Goal: Task Accomplishment & Management: Manage account settings

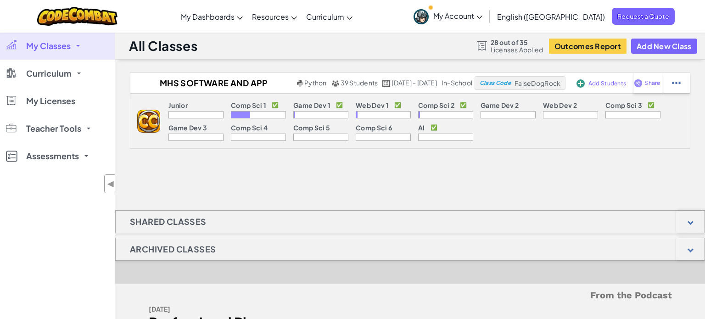
click at [482, 18] on span "My Account" at bounding box center [457, 16] width 49 height 10
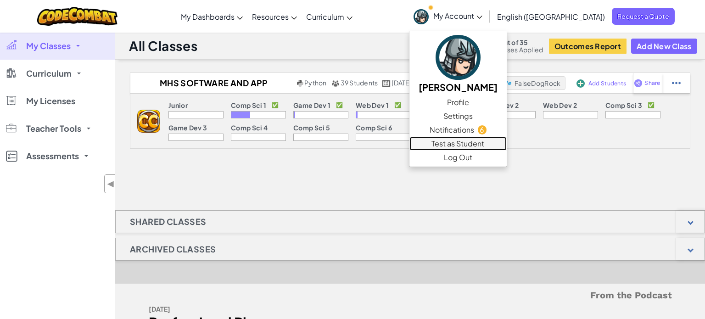
click at [506, 142] on link "Test as Student" at bounding box center [457, 144] width 97 height 14
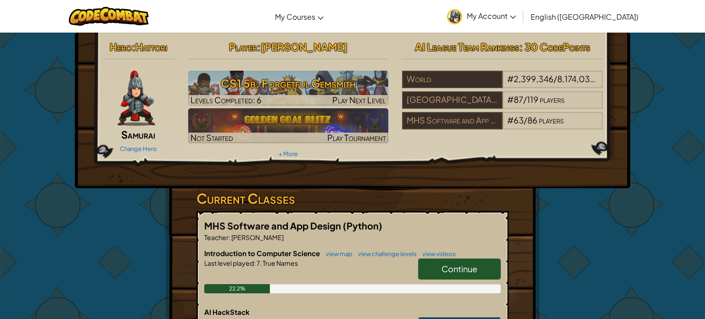
click at [455, 263] on span "Continue" at bounding box center [459, 268] width 36 height 11
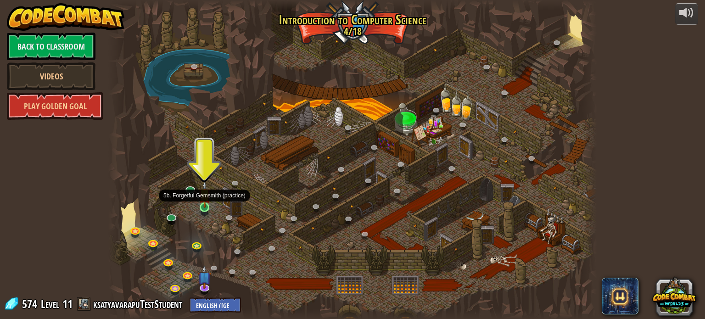
click at [207, 204] on img at bounding box center [205, 195] width 12 height 28
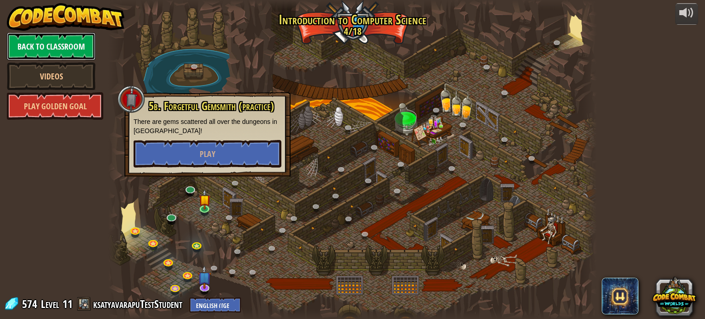
click at [64, 41] on link "Back to Classroom" at bounding box center [51, 47] width 89 height 28
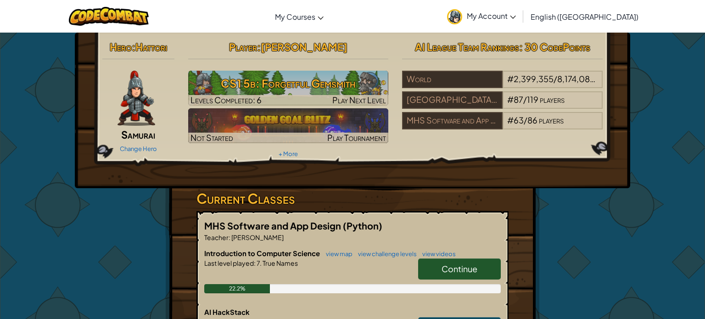
click at [516, 15] on span "My Account" at bounding box center [490, 16] width 49 height 10
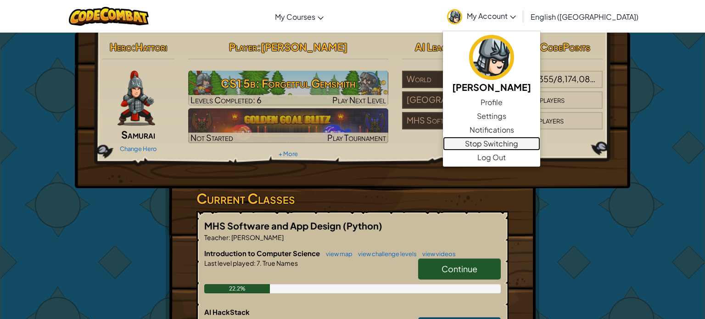
click at [540, 141] on link "Stop Switching" at bounding box center [491, 144] width 97 height 14
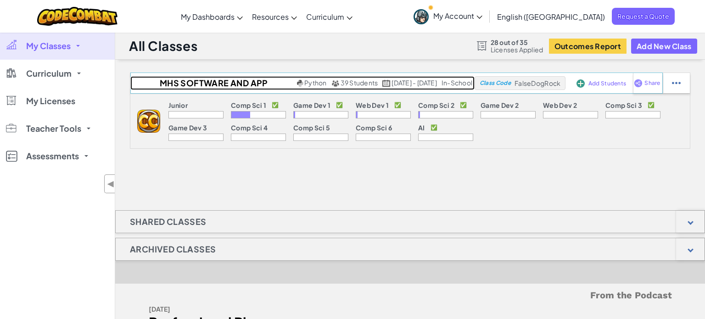
click at [340, 83] on span "39 Students" at bounding box center [359, 82] width 38 height 8
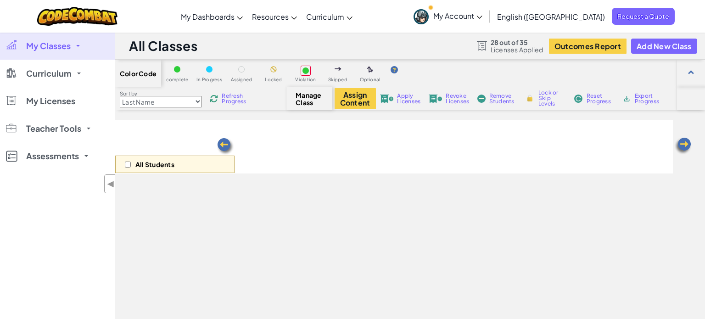
select select "560f1a9f22961295f9427742"
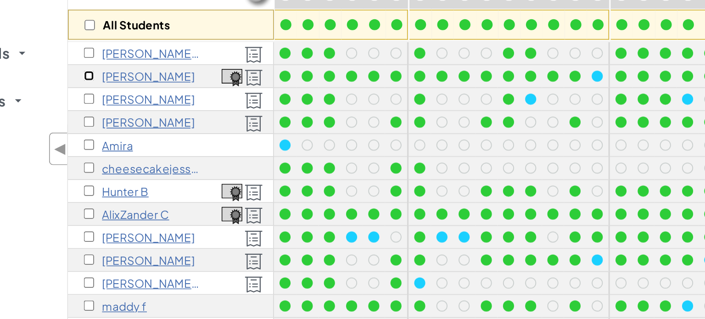
click at [128, 85] on input "checkbox" at bounding box center [127, 86] width 6 height 6
checkbox input "true"
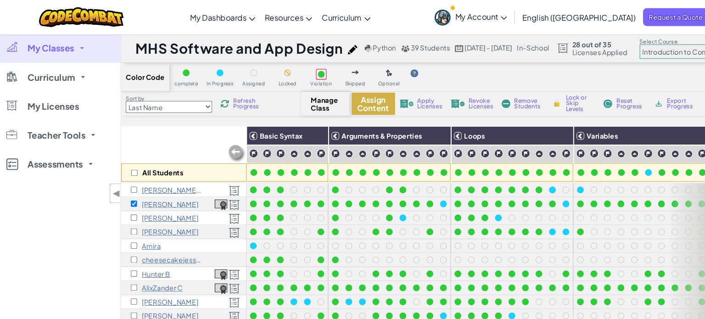
click at [350, 94] on button "Assign Content" at bounding box center [354, 98] width 41 height 21
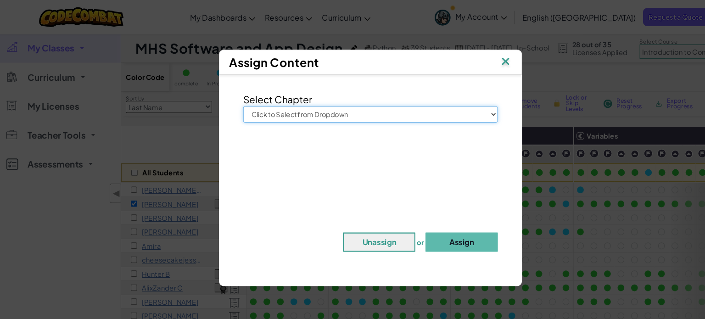
click at [340, 106] on select "Click to Select from Dropdown Junior Introduction to Computer Science Game Deve…" at bounding box center [352, 109] width 242 height 16
select select "Computer Science 2"
click at [231, 101] on select "Click to Select from Dropdown Junior Introduction to Computer Science Game Deve…" at bounding box center [352, 109] width 242 height 16
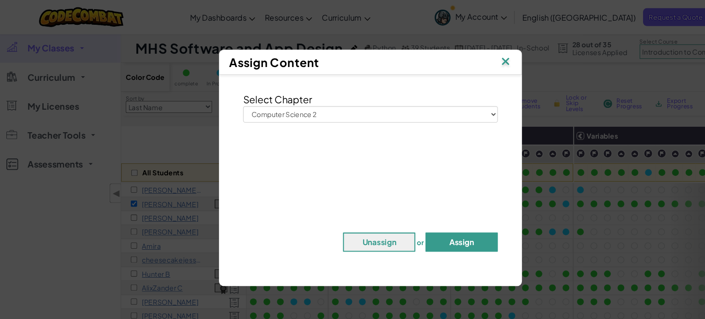
click at [436, 229] on button "Assign" at bounding box center [439, 230] width 69 height 18
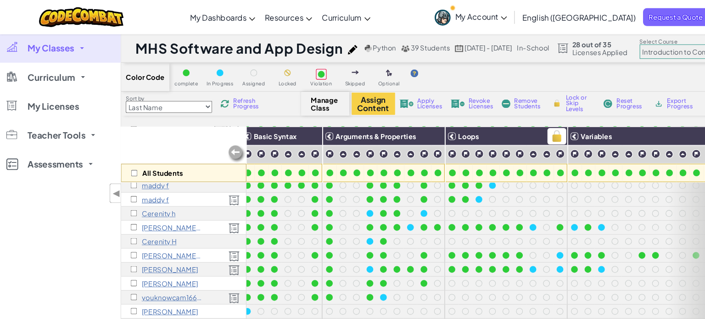
scroll to position [0, 53]
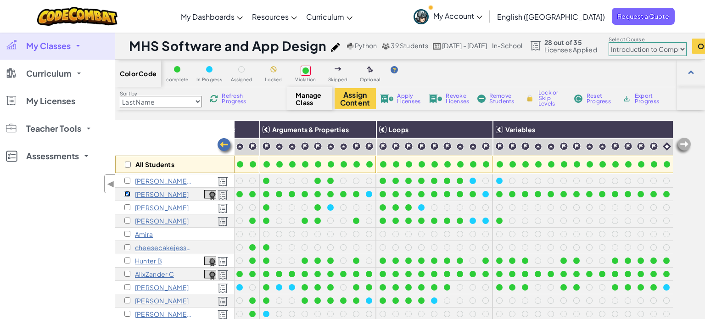
click at [127, 194] on input "checkbox" at bounding box center [127, 194] width 6 height 6
checkbox input "false"
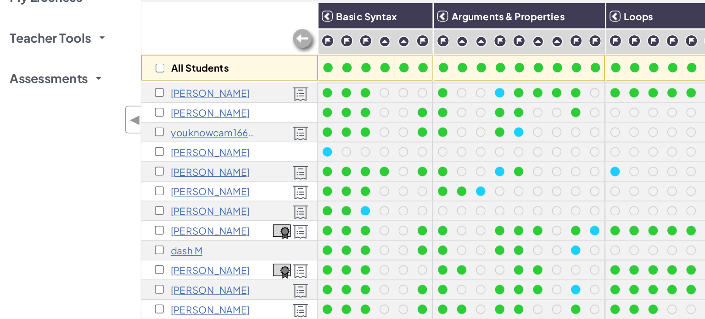
scroll to position [228, 0]
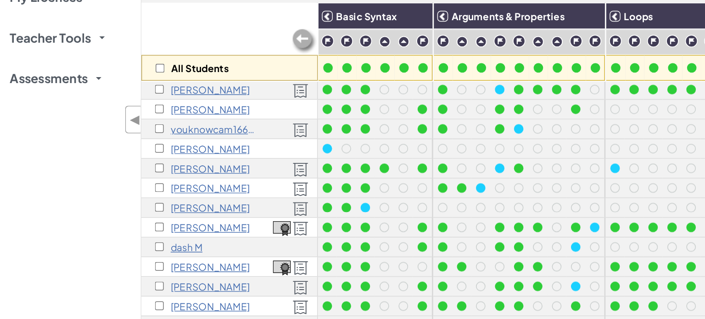
click at [150, 245] on p "victor L" at bounding box center [162, 242] width 54 height 7
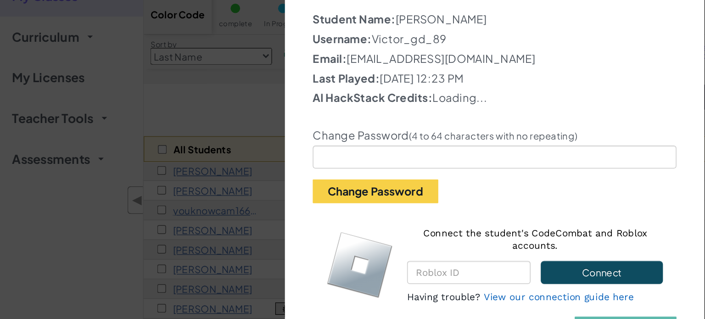
scroll to position [15, 0]
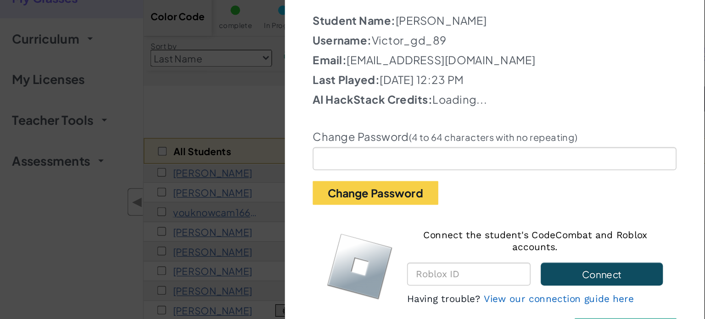
click at [144, 121] on div "Student Details Student Name: victor L Username: Victor_gd_89 Email: victorelcu…" at bounding box center [352, 159] width 705 height 319
click at [125, 155] on div "Student Details Student Name: victor L Username: Victor_gd_89 Email: victorelcu…" at bounding box center [352, 159] width 705 height 319
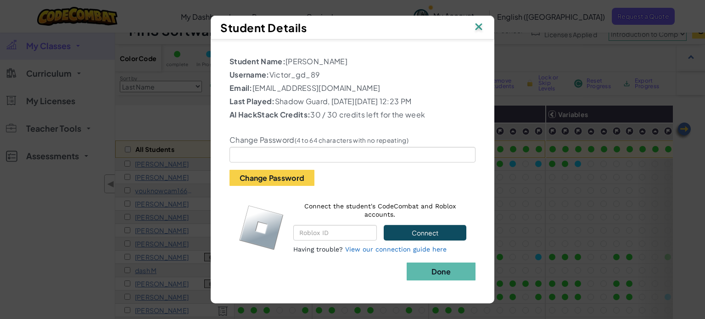
click at [480, 26] on img at bounding box center [478, 28] width 12 height 14
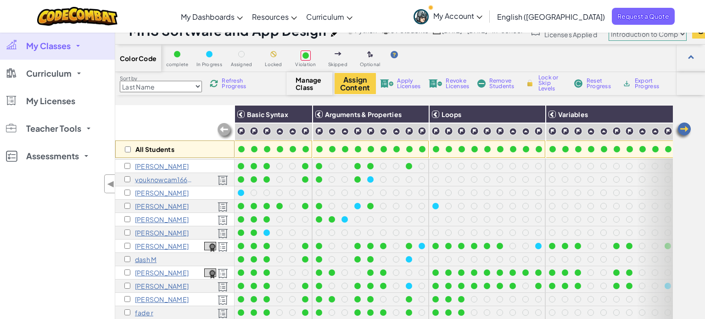
scroll to position [242, 0]
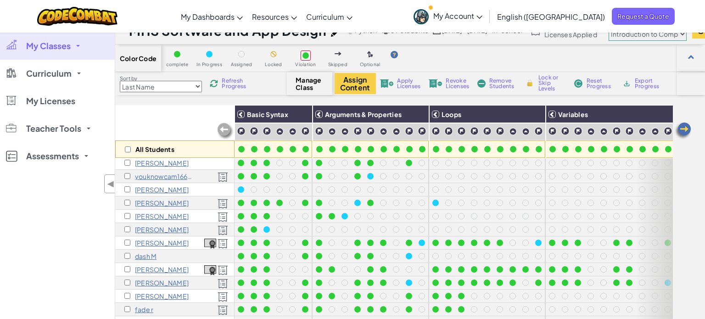
click at [144, 243] on p "Victoria L" at bounding box center [162, 242] width 54 height 7
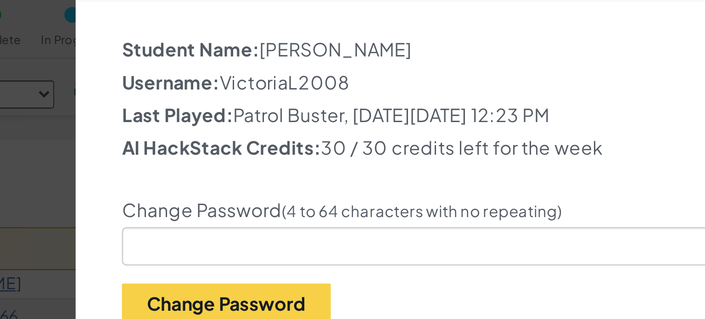
scroll to position [15, 0]
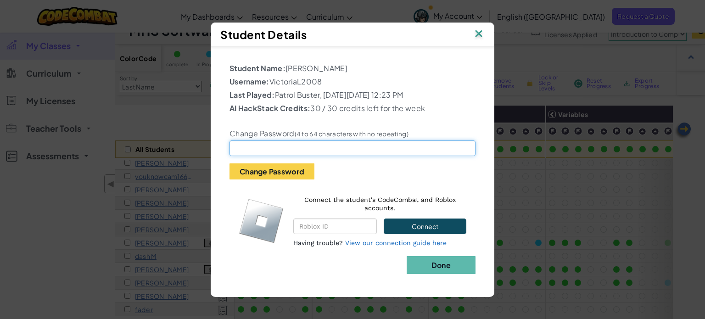
click at [265, 156] on input "text" at bounding box center [352, 148] width 246 height 16
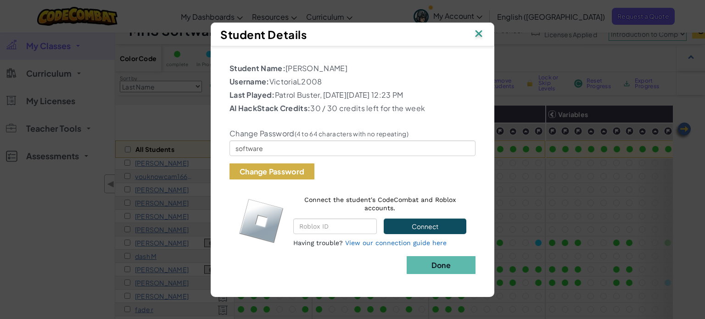
click at [276, 179] on button "Change Password" at bounding box center [271, 171] width 85 height 16
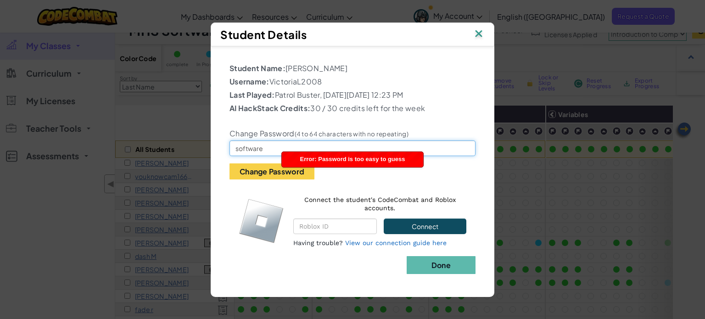
click at [268, 155] on input "software" at bounding box center [352, 148] width 246 height 16
type input "software123"
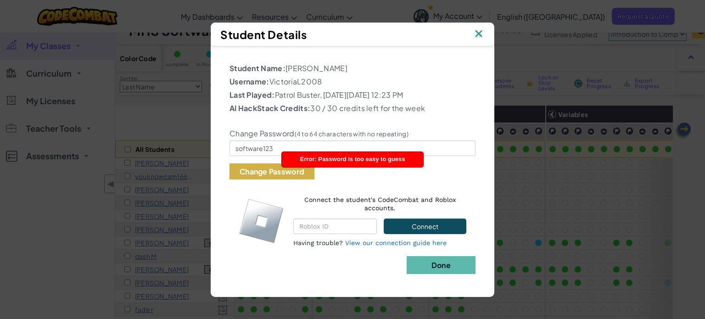
click at [267, 175] on button "Change Password" at bounding box center [271, 171] width 85 height 16
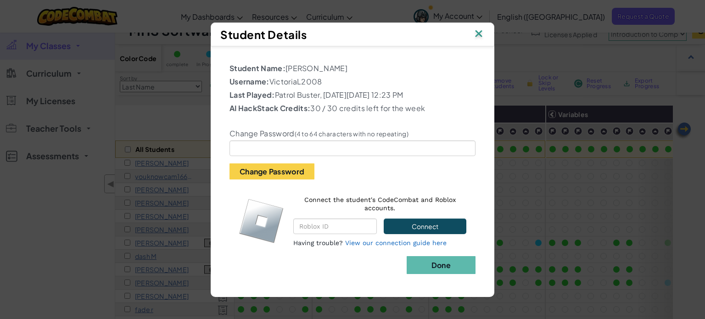
click at [480, 28] on img at bounding box center [478, 35] width 12 height 14
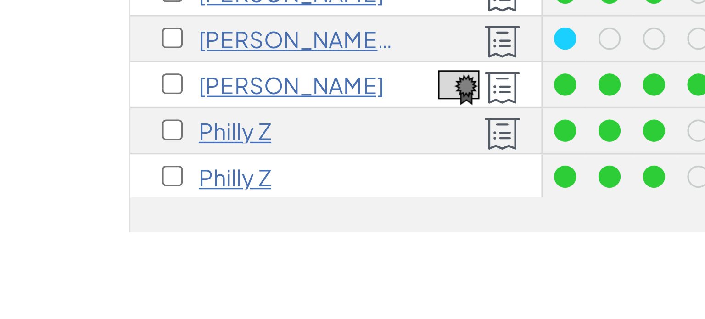
scroll to position [127, 0]
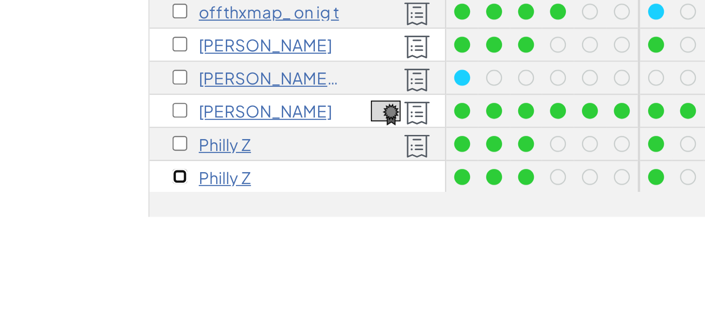
click at [127, 259] on input "checkbox" at bounding box center [127, 260] width 6 height 6
checkbox input "true"
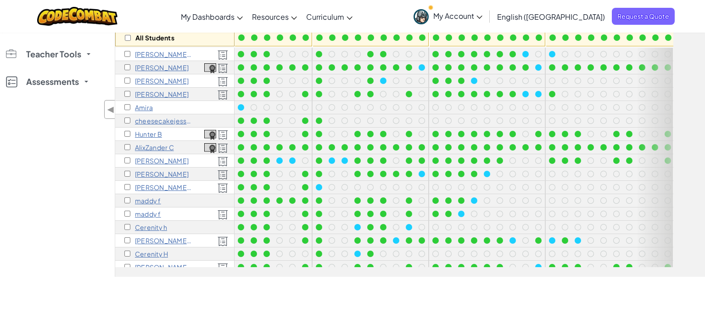
scroll to position [0, 0]
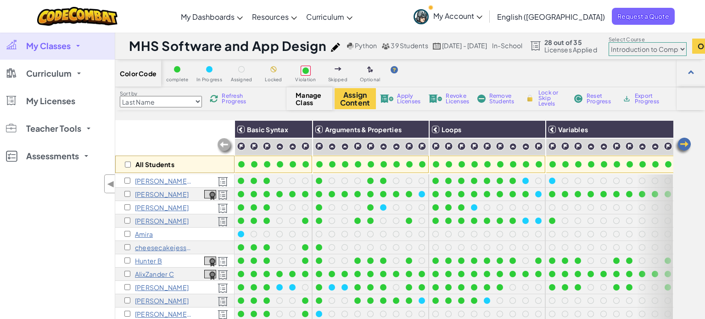
click at [494, 99] on span "Remove Students" at bounding box center [503, 98] width 28 height 11
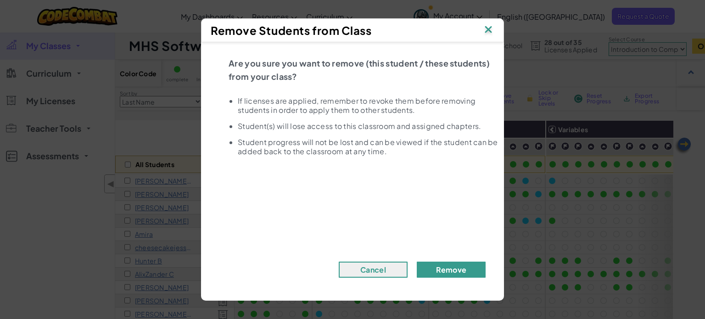
click at [449, 266] on button "Remove" at bounding box center [450, 269] width 69 height 16
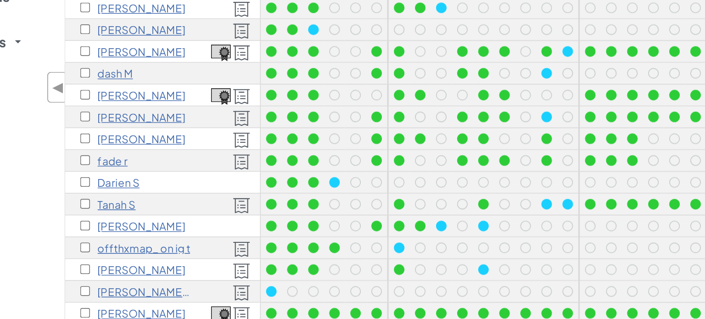
scroll to position [104, 0]
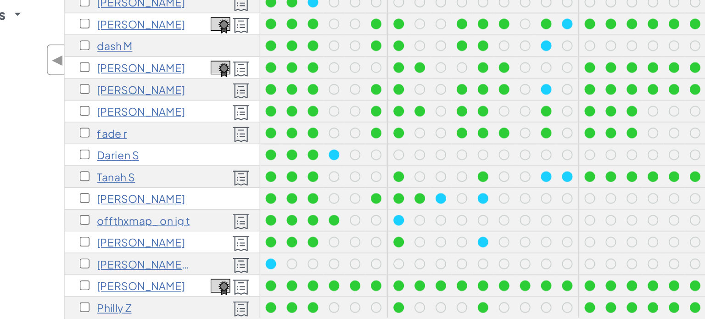
click at [148, 257] on p "rowen W" at bounding box center [163, 256] width 57 height 7
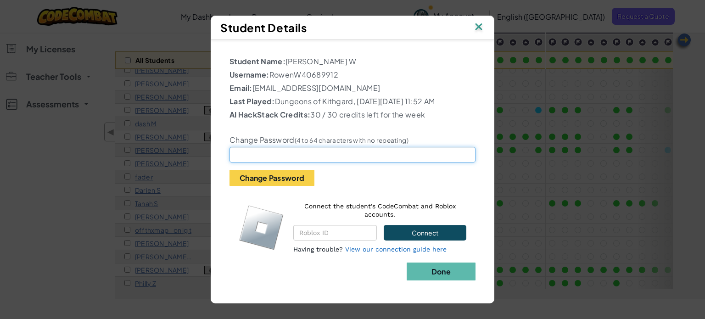
click at [253, 162] on input "text" at bounding box center [352, 155] width 246 height 16
type input "software123"
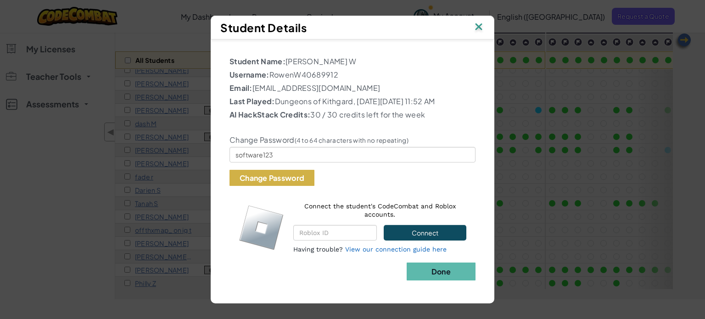
click at [289, 185] on button "Change Password" at bounding box center [271, 178] width 85 height 16
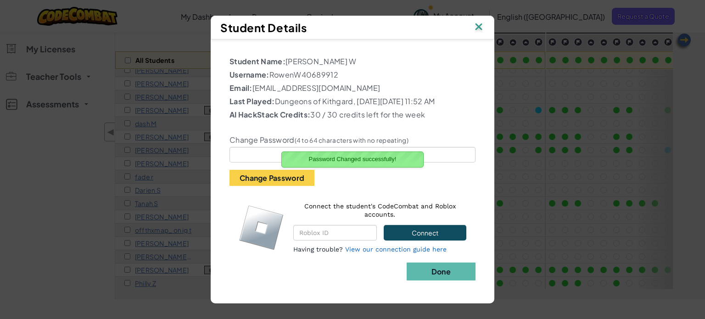
click at [479, 23] on img at bounding box center [478, 28] width 12 height 14
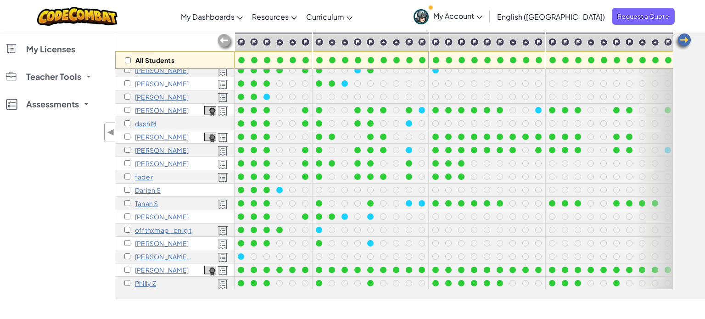
click at [154, 257] on p "rowen W" at bounding box center [163, 256] width 57 height 7
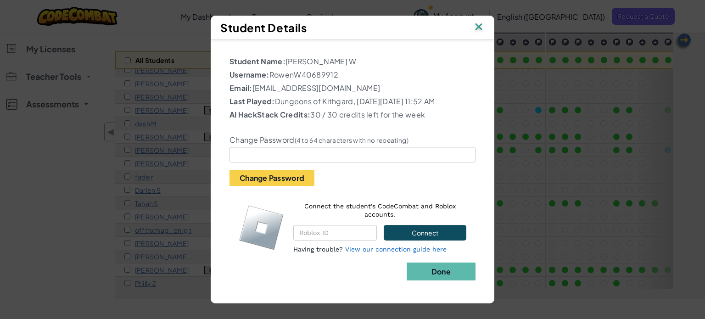
click at [485, 17] on div "Student Details" at bounding box center [352, 28] width 283 height 24
click at [480, 21] on img at bounding box center [478, 28] width 12 height 14
